Goal: Task Accomplishment & Management: Manage account settings

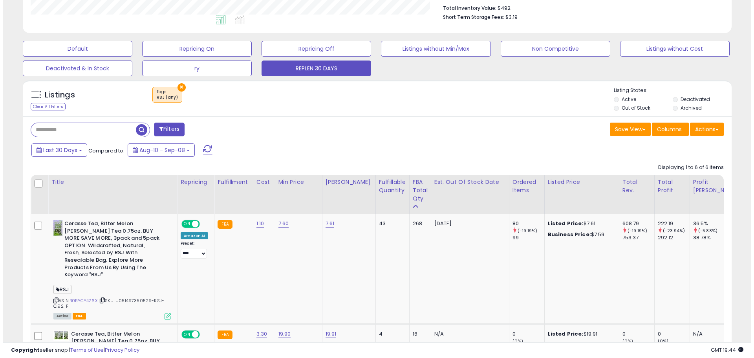
scroll to position [161, 411]
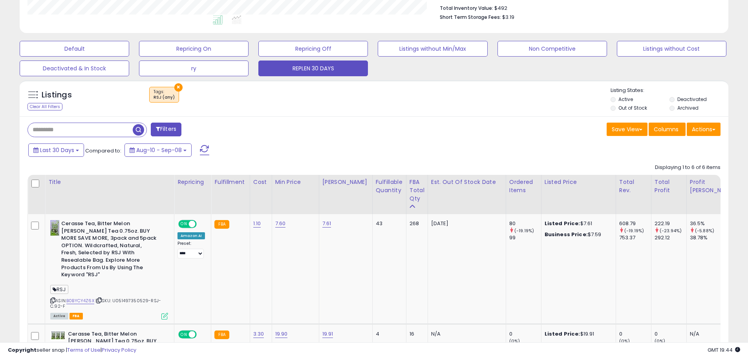
click at [172, 128] on button "Filters" at bounding box center [166, 130] width 31 height 14
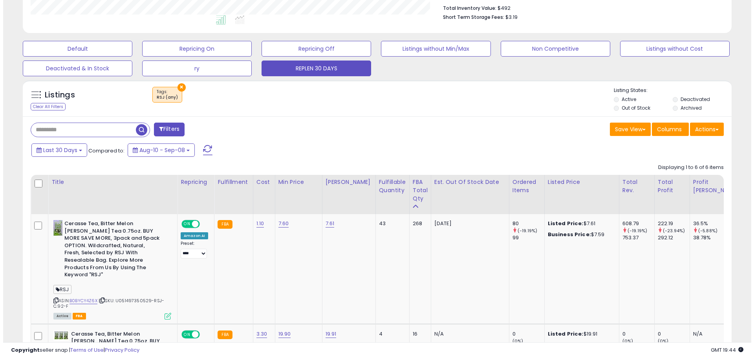
scroll to position [161, 415]
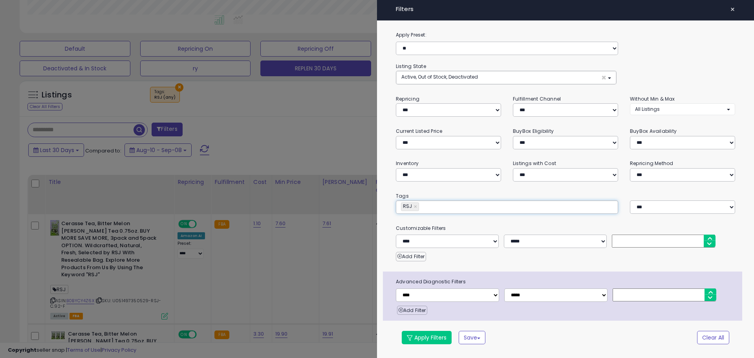
click at [422, 207] on input "text" at bounding box center [480, 207] width 118 height 8
paste input "****"
type input "****"
type input "*********"
click at [415, 207] on link "×" at bounding box center [416, 207] width 5 height 8
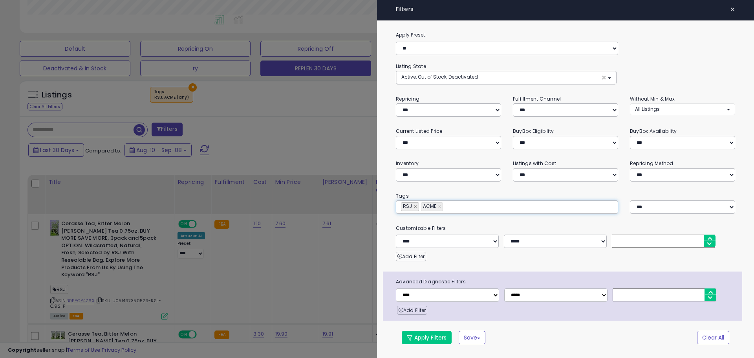
type input "****"
click at [437, 338] on button "Apply Filters" at bounding box center [427, 337] width 50 height 13
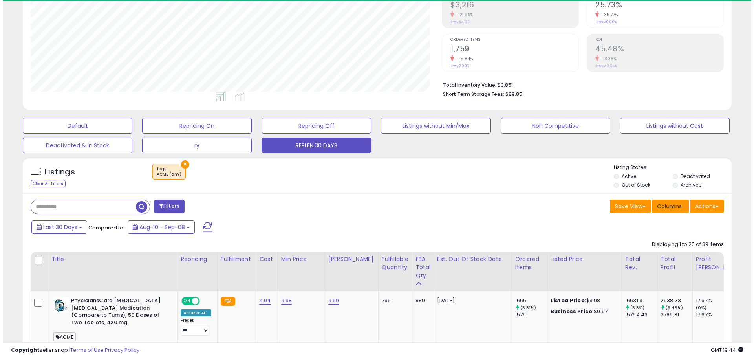
scroll to position [161, 411]
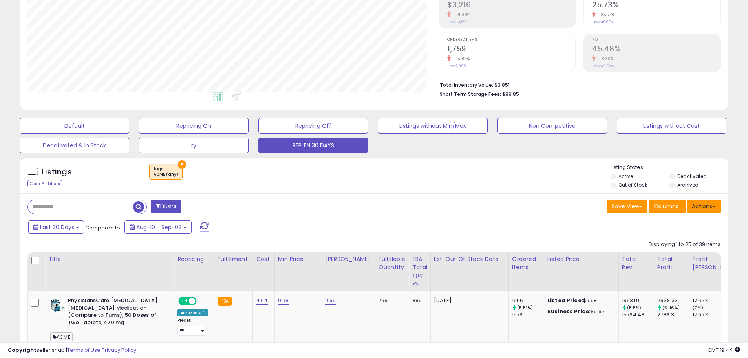
click at [695, 207] on button "Actions" at bounding box center [704, 206] width 34 height 13
drag, startPoint x: 563, startPoint y: 198, endPoint x: 578, endPoint y: 205, distance: 17.2
click at [636, 204] on button "Save View" at bounding box center [627, 206] width 41 height 13
drag, startPoint x: 516, startPoint y: 183, endPoint x: 551, endPoint y: 194, distance: 36.8
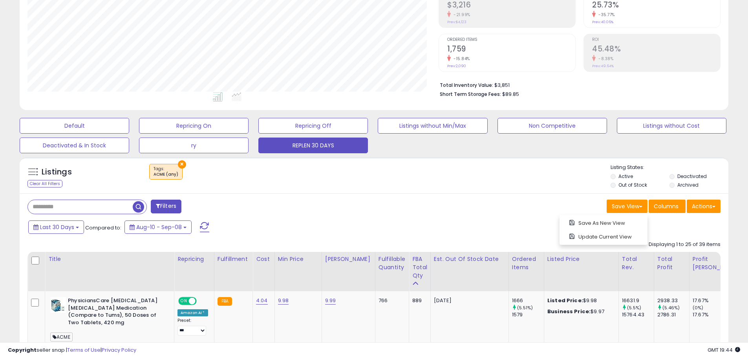
click at [521, 186] on div "Listings Clear All Filters × Tags ACME (any)" at bounding box center [374, 177] width 709 height 27
click at [678, 207] on span "Columns" at bounding box center [666, 206] width 25 height 8
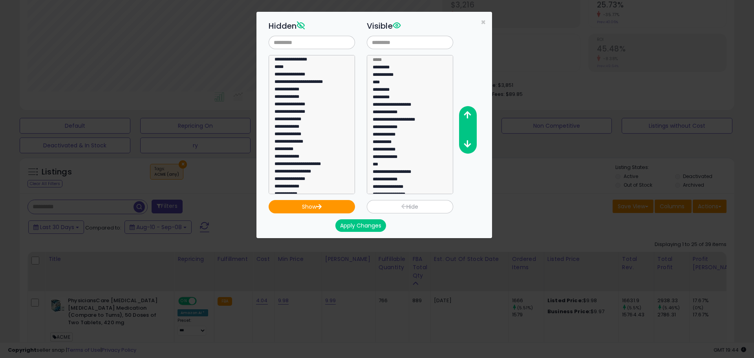
scroll to position [236, 0]
select select "**********"
click at [296, 144] on option "**********" at bounding box center [309, 146] width 70 height 7
click at [331, 208] on button "Show" at bounding box center [312, 206] width 86 height 13
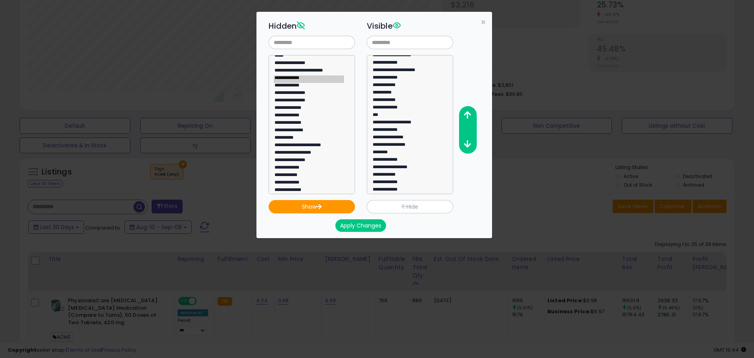
scroll to position [52, 0]
drag, startPoint x: 403, startPoint y: 187, endPoint x: 423, endPoint y: 168, distance: 27.0
select select "**********"
click at [403, 187] on option "**********" at bounding box center [407, 187] width 70 height 7
click at [468, 117] on icon "button" at bounding box center [467, 115] width 7 height 8
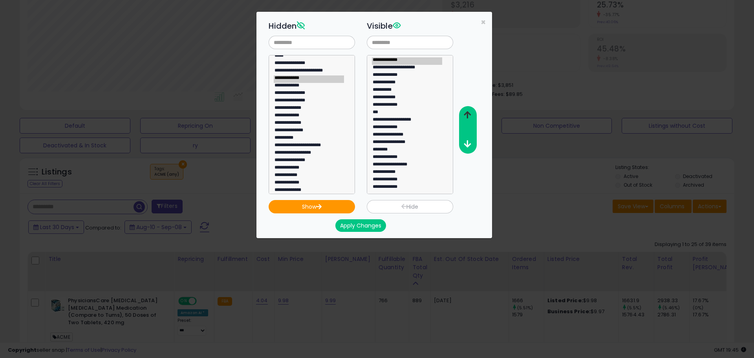
click at [468, 117] on icon "button" at bounding box center [467, 115] width 7 height 8
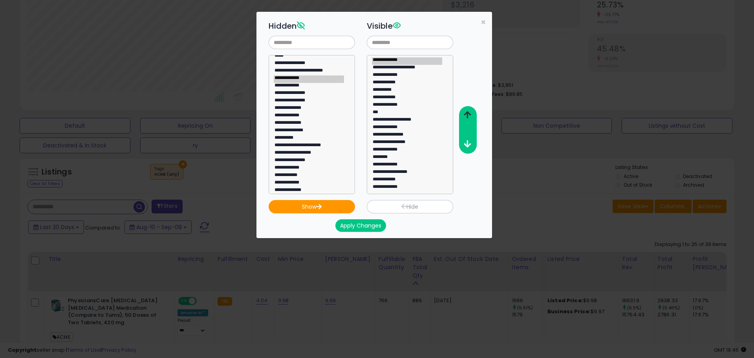
click at [468, 117] on icon "button" at bounding box center [467, 115] width 7 height 8
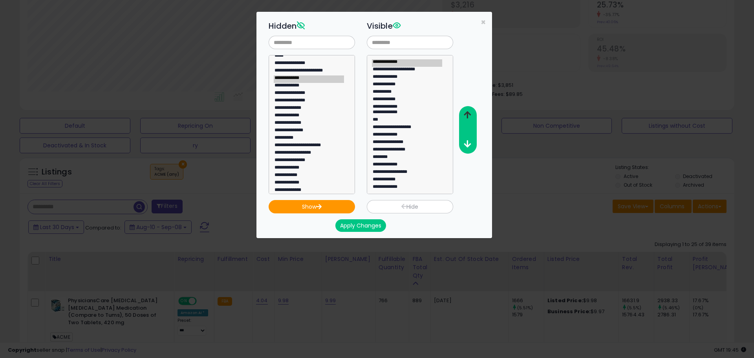
click at [468, 117] on icon "button" at bounding box center [467, 115] width 7 height 8
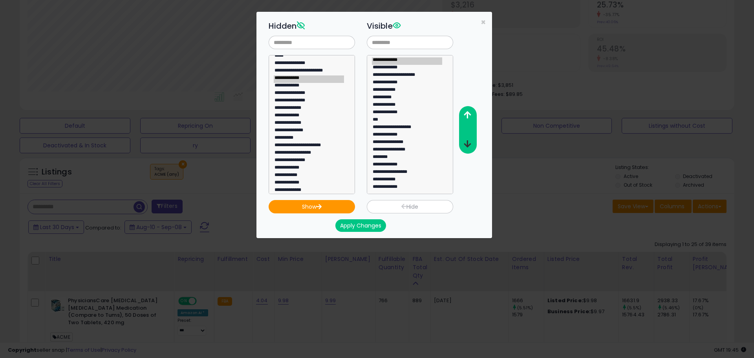
click at [466, 145] on icon "button" at bounding box center [467, 144] width 7 height 8
click at [363, 228] on button "Apply Changes" at bounding box center [361, 225] width 51 height 13
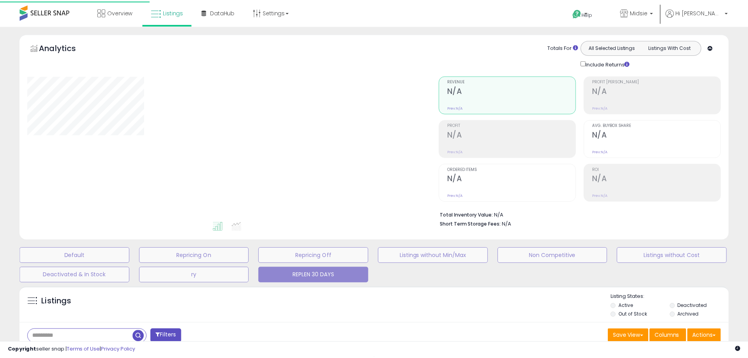
scroll to position [130, 0]
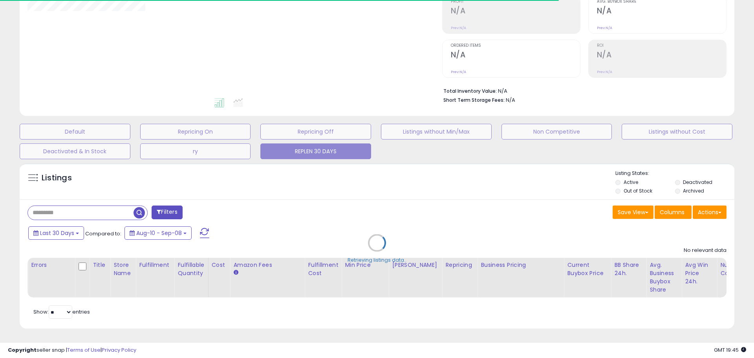
click at [69, 227] on div "Retrieving listings data.." at bounding box center [377, 248] width 727 height 179
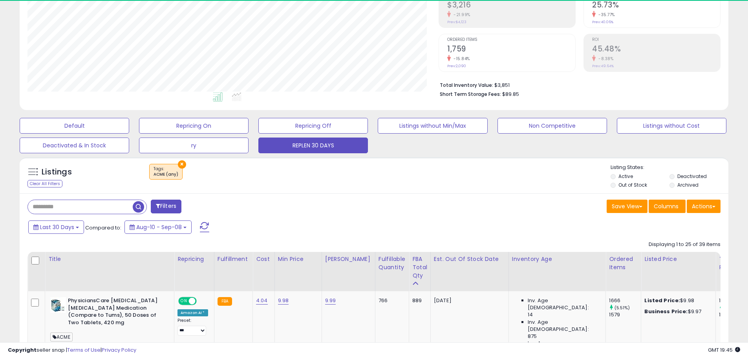
scroll to position [161, 411]
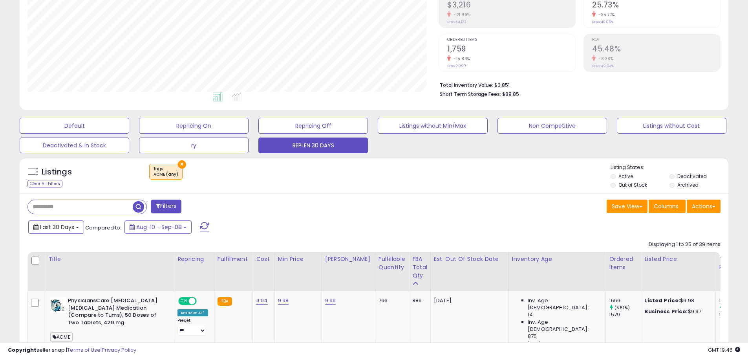
click at [70, 227] on span "Last 30 Days" at bounding box center [57, 227] width 34 height 8
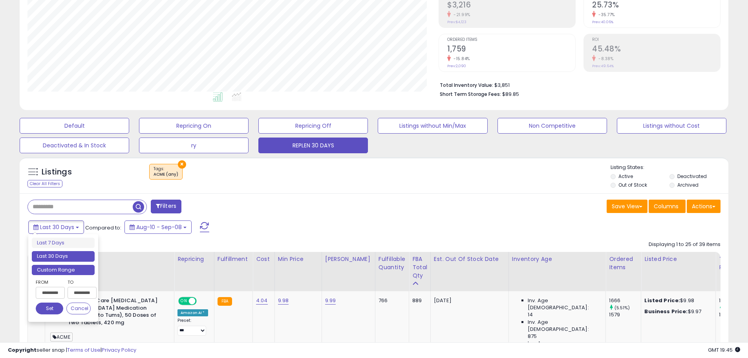
click at [64, 270] on li "Custom Range" at bounding box center [63, 270] width 63 height 11
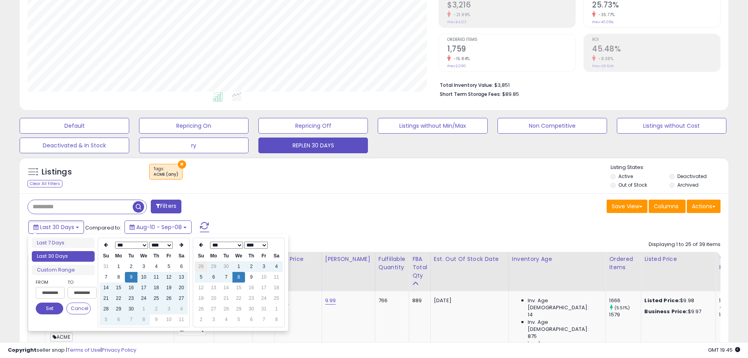
type input "**********"
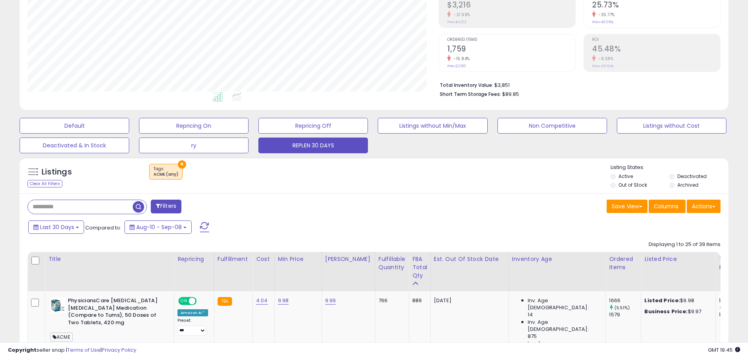
click at [474, 212] on div "Save View Save As New View Update Current View Columns Actions Import Export Vi…" at bounding box center [550, 207] width 353 height 15
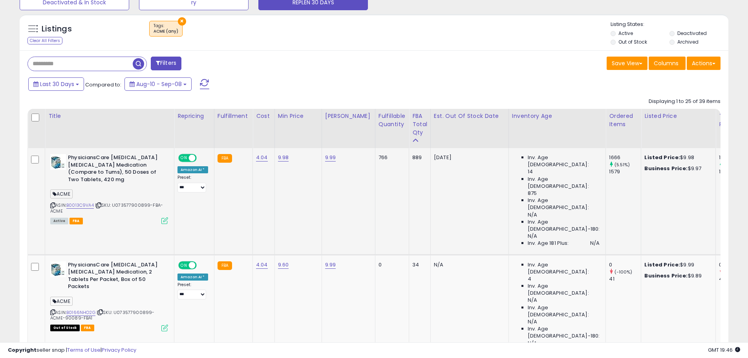
scroll to position [275, 0]
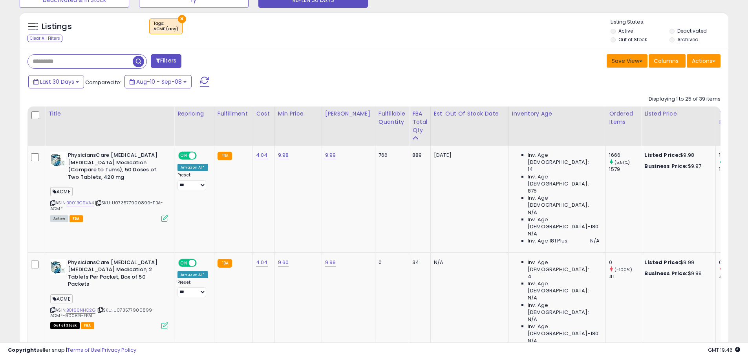
click at [635, 62] on button "Save View" at bounding box center [627, 60] width 41 height 13
click at [615, 78] on link "Save As New View" at bounding box center [604, 78] width 84 height 12
click at [559, 61] on input "text" at bounding box center [567, 60] width 47 height 13
click at [567, 61] on input "text" at bounding box center [567, 60] width 47 height 13
type input "*"
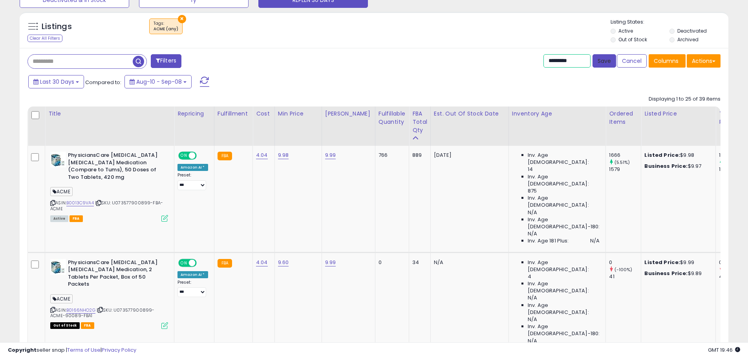
type input "*********"
click at [609, 65] on button "Save" at bounding box center [605, 60] width 24 height 13
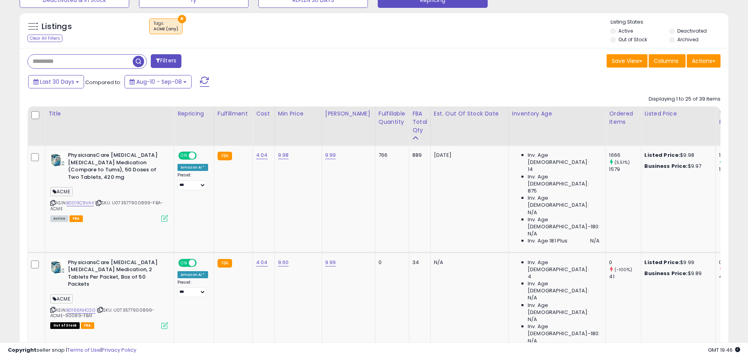
scroll to position [196, 0]
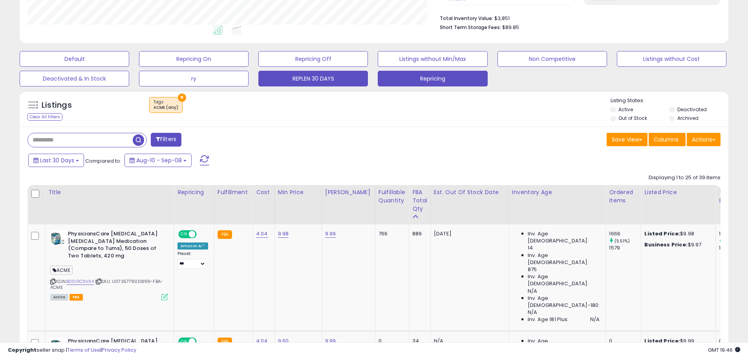
click at [333, 79] on button "REPLEN 30 DAYS" at bounding box center [314, 79] width 110 height 16
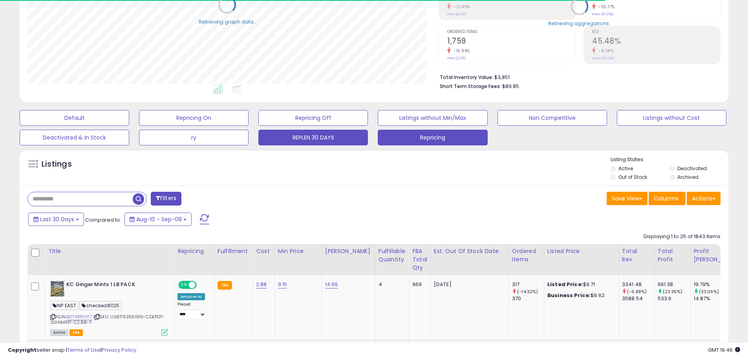
scroll to position [392704, 392454]
click at [417, 140] on button "Repricing" at bounding box center [433, 138] width 110 height 16
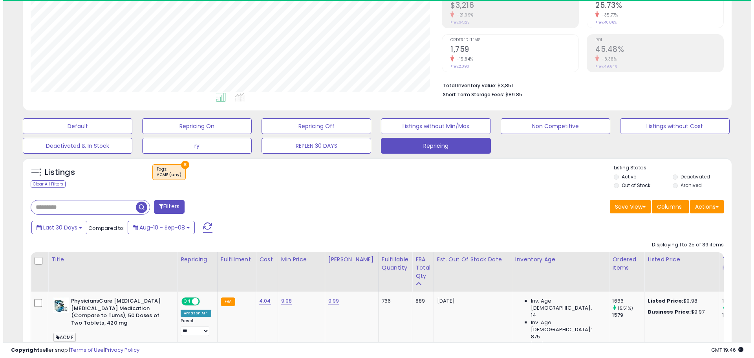
scroll to position [161, 411]
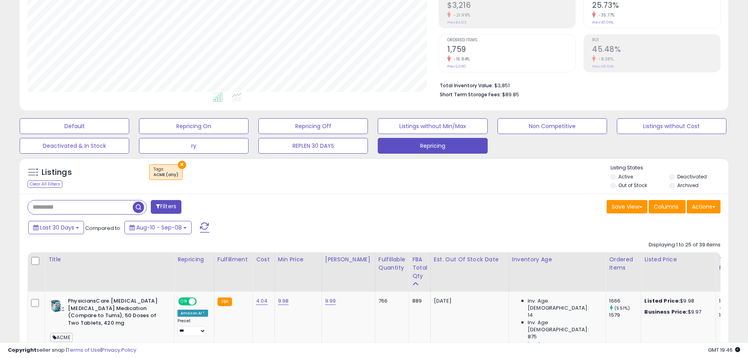
click at [171, 205] on button "Filters" at bounding box center [166, 207] width 31 height 14
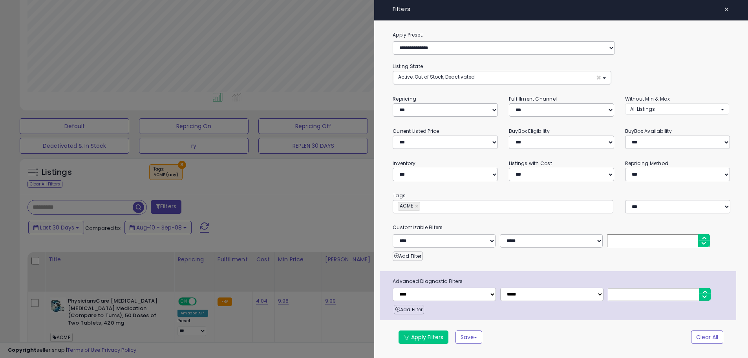
scroll to position [161, 415]
click at [420, 206] on link "×" at bounding box center [420, 207] width 5 height 8
click at [420, 206] on input "text" at bounding box center [460, 207] width 118 height 8
paste input "********"
type input "********"
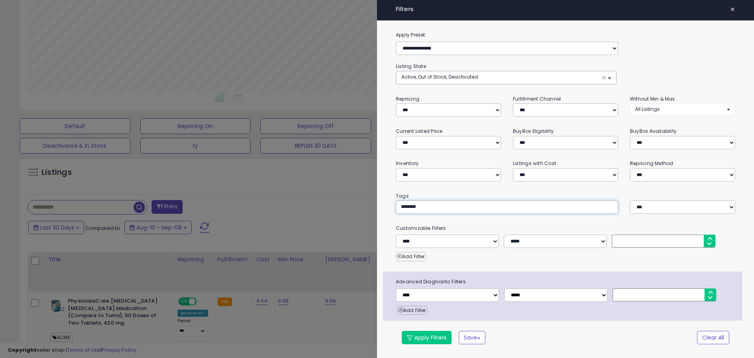
type input "********"
click at [468, 256] on div "Add Filter" at bounding box center [565, 254] width 351 height 13
click at [436, 338] on button "Apply Filters" at bounding box center [427, 337] width 50 height 13
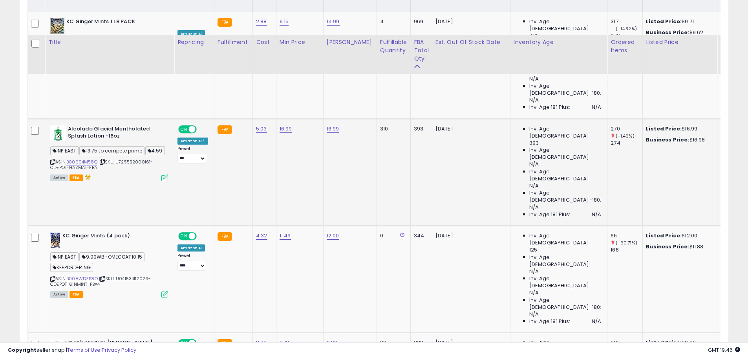
scroll to position [326, 0]
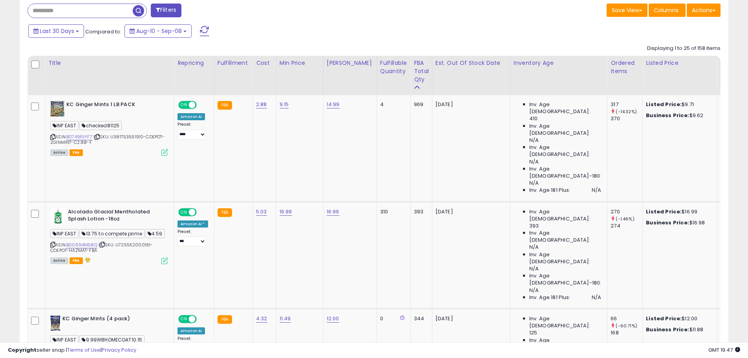
click at [540, 64] on div "Inventory Age" at bounding box center [559, 63] width 90 height 8
click at [570, 67] on div "Inventory Age" at bounding box center [559, 63] width 90 height 8
click at [585, 97] on td "Inv. Age 0-30: 410 Inv. Age 31-60: N/A Inv. Age 61-90: N/A Inv. Age 91-180: N/A…" at bounding box center [558, 148] width 97 height 106
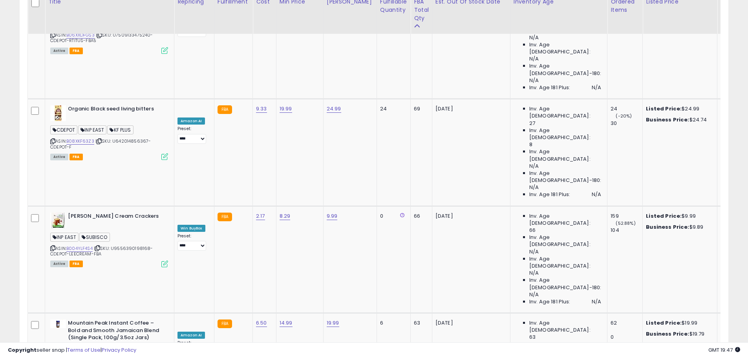
scroll to position [1833, 0]
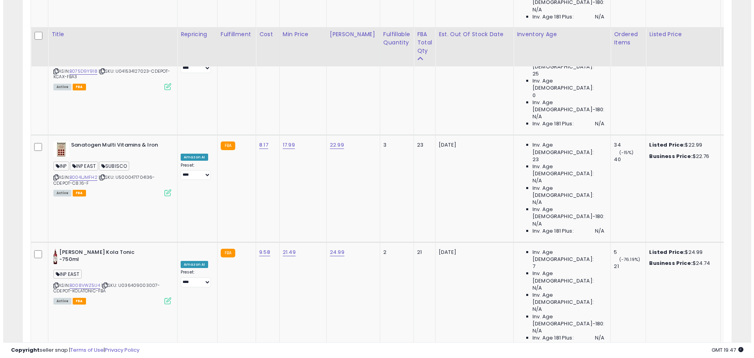
scroll to position [1395, 0]
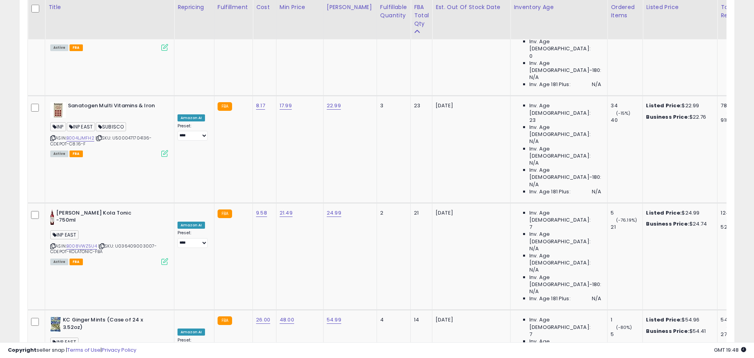
scroll to position [161, 415]
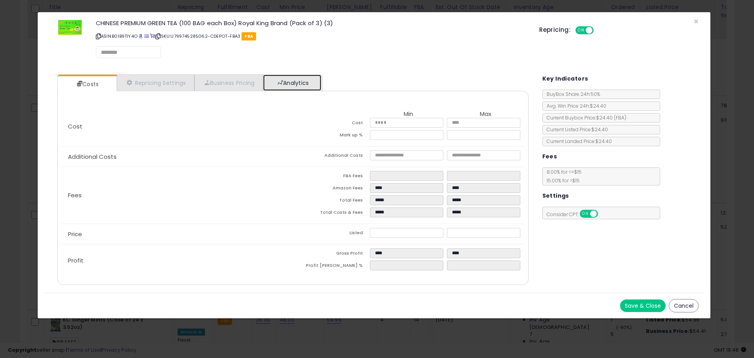
click at [291, 81] on link "Analytics" at bounding box center [292, 83] width 58 height 16
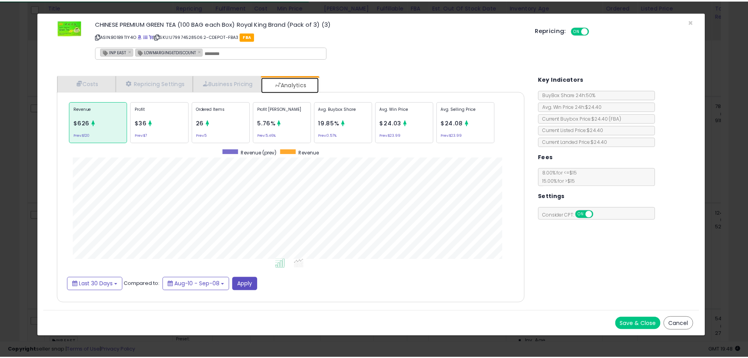
scroll to position [242, 487]
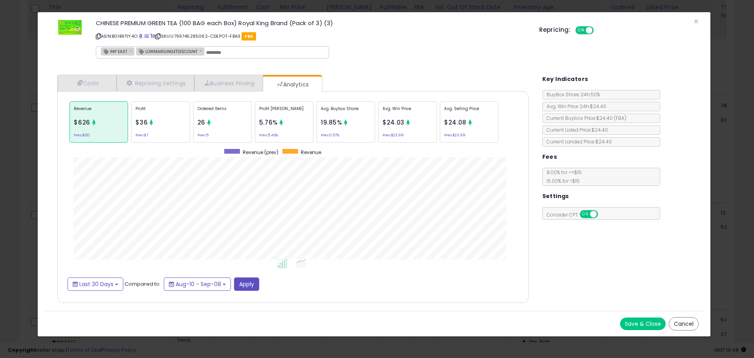
click at [679, 323] on button "Cancel" at bounding box center [684, 323] width 30 height 13
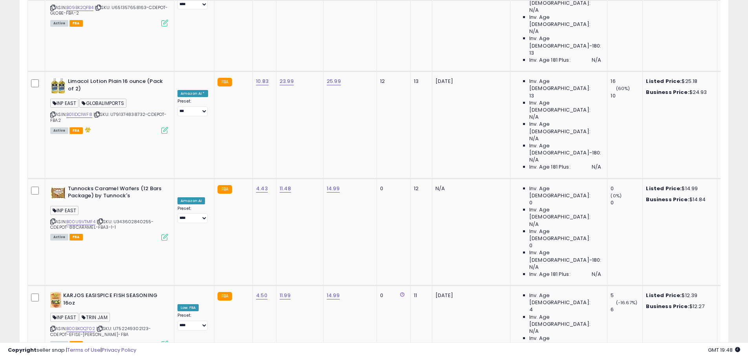
scroll to position [1854, 0]
